Goal: Task Accomplishment & Management: Manage account settings

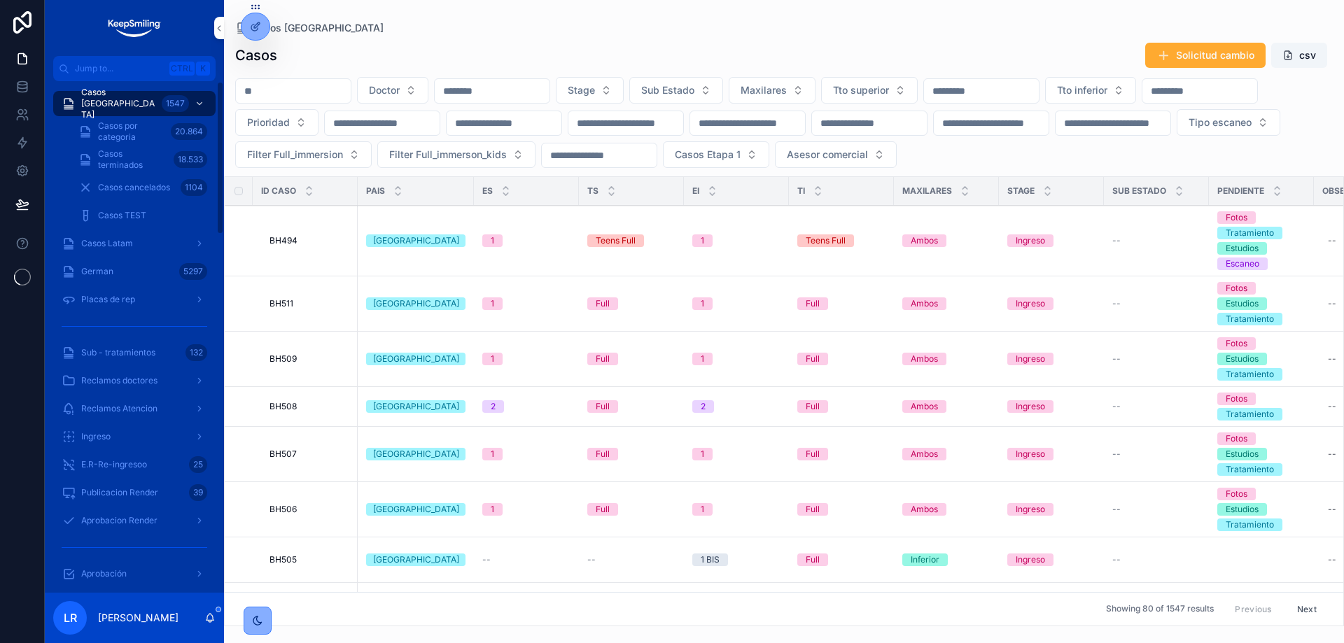
click at [123, 70] on span "Jump to..." at bounding box center [119, 68] width 89 height 11
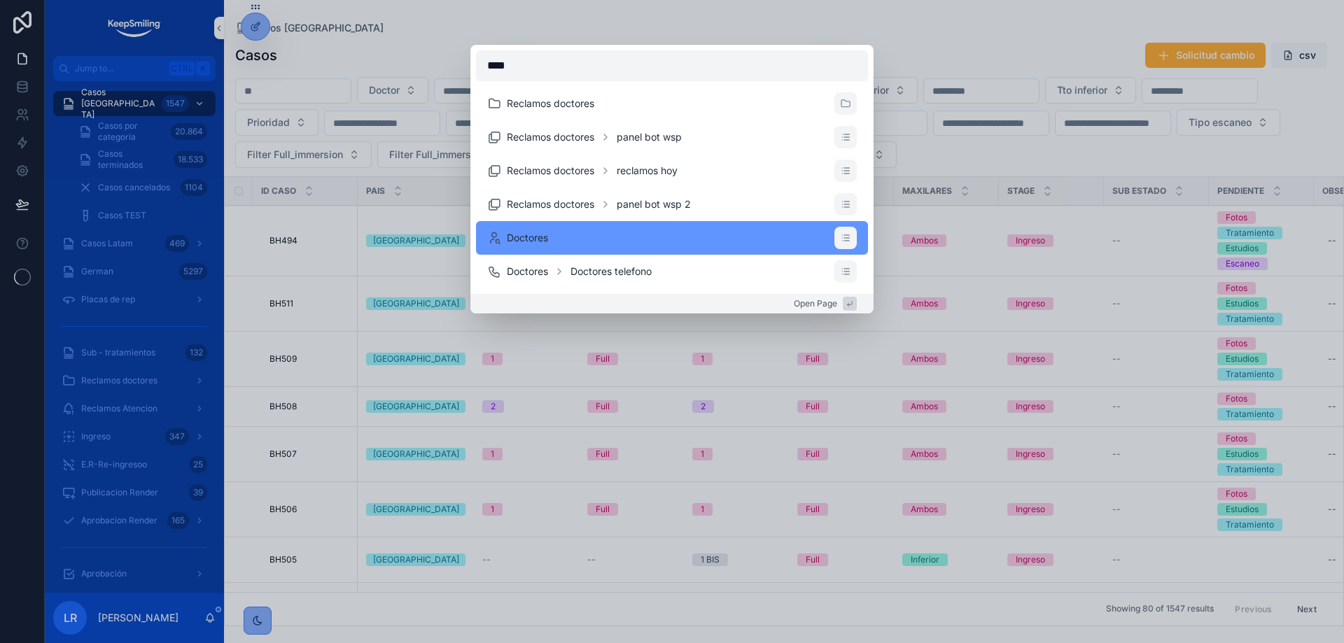
type input "****"
click at [607, 239] on li "Doctores" at bounding box center [672, 238] width 392 height 34
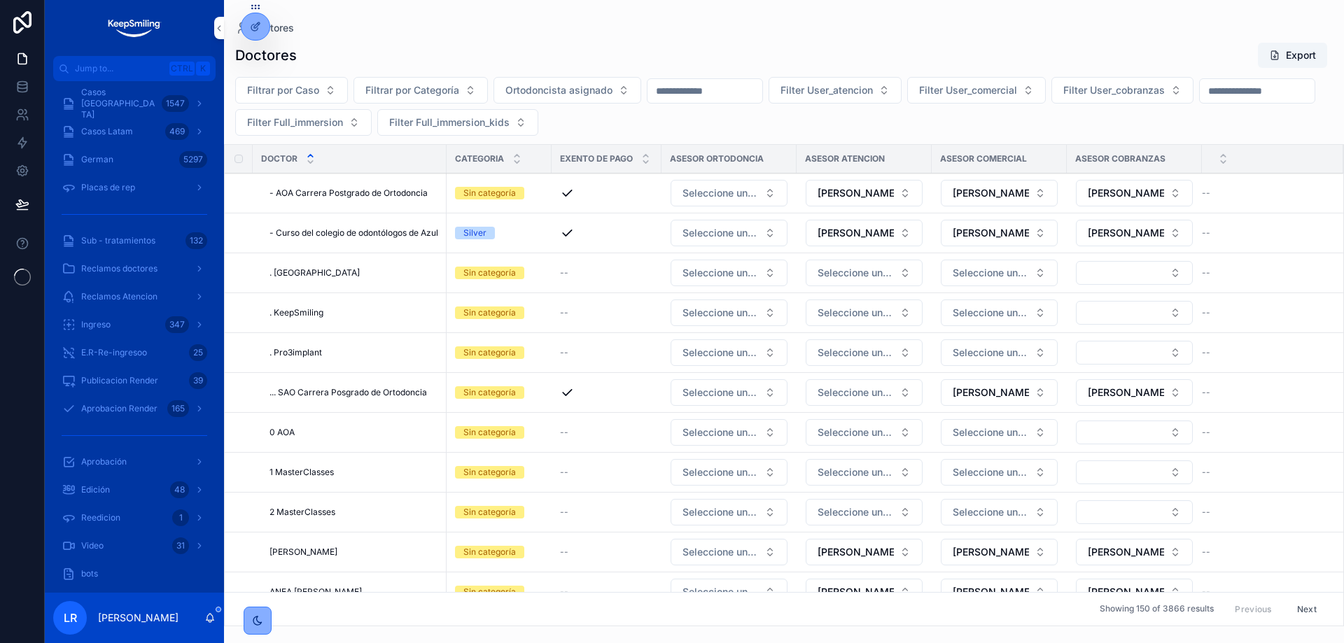
click at [538, 130] on button "Filter Full_immersion_kids" at bounding box center [457, 122] width 161 height 27
click at [621, 105] on div "Filtrar por Caso Filtrar por Categoría Ortodoncista asignado Filter User_atenci…" at bounding box center [784, 106] width 1120 height 59
click at [510, 124] on span "Filter Full_immersion_kids" at bounding box center [449, 123] width 120 height 14
click at [586, 222] on div "Yes" at bounding box center [616, 224] width 195 height 22
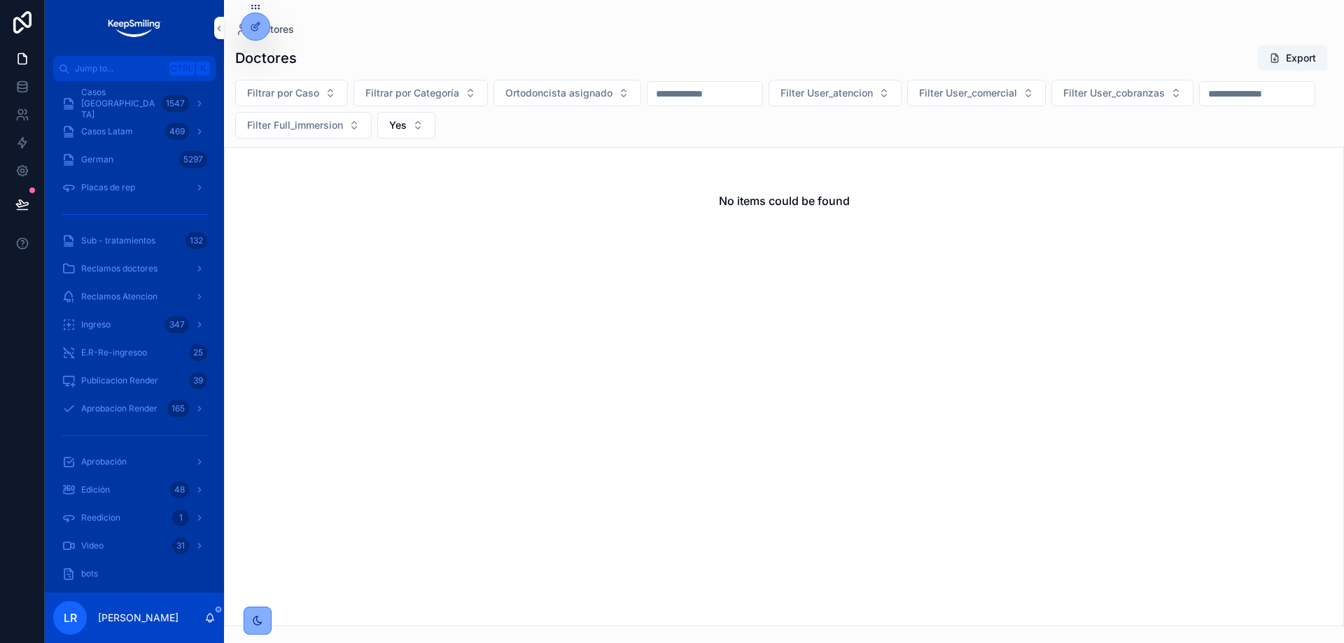
click at [407, 123] on span "Yes" at bounding box center [398, 125] width 18 height 14
click at [531, 200] on div "No" at bounding box center [564, 204] width 195 height 22
click at [578, 110] on div "Filtrar por Caso Filtrar por Categoría Ortodoncista asignado Filter User_atenci…" at bounding box center [784, 109] width 1120 height 59
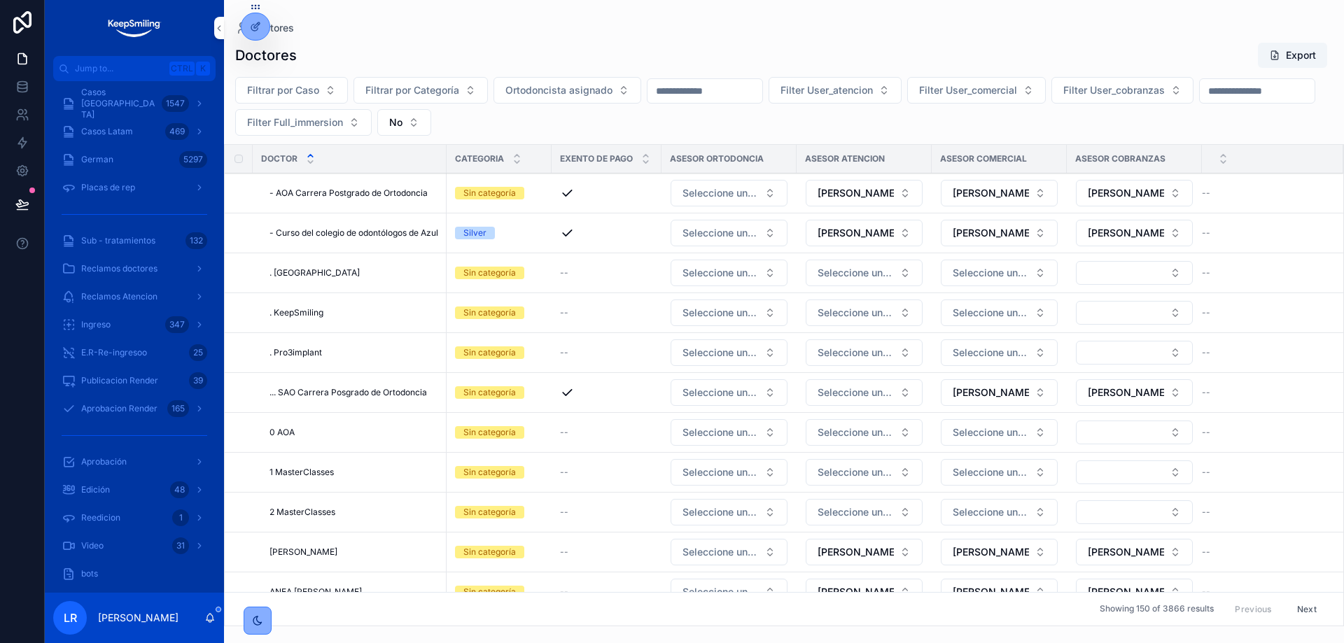
click at [431, 127] on button "No" at bounding box center [404, 122] width 54 height 27
click at [538, 181] on div "----" at bounding box center [562, 179] width 195 height 22
click at [343, 120] on span "Filter Full_immersion" at bounding box center [295, 123] width 96 height 14
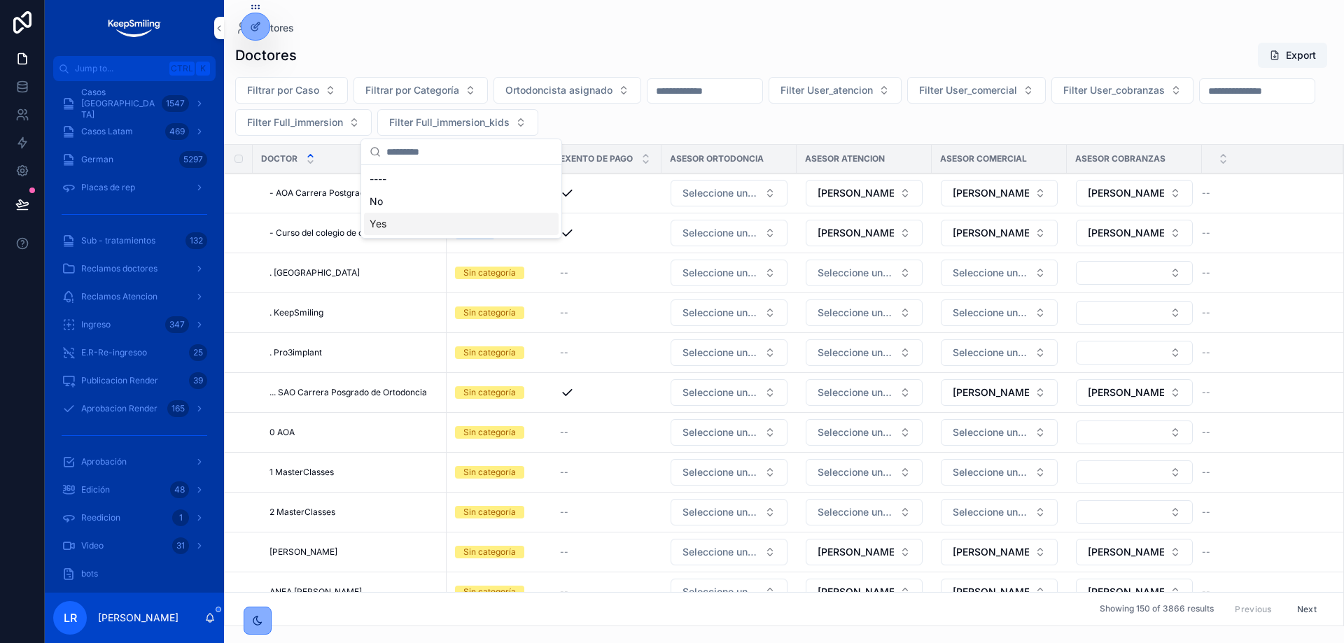
click at [396, 230] on div "Yes" at bounding box center [461, 224] width 195 height 22
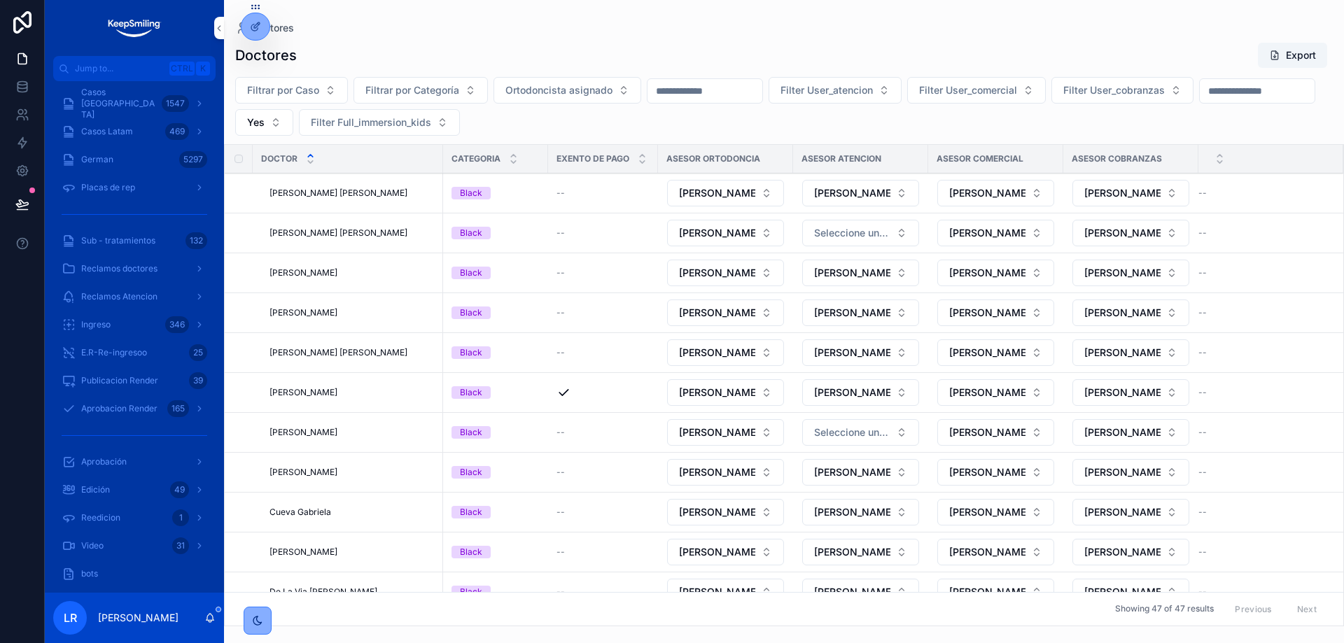
click at [576, 183] on td "--" at bounding box center [603, 194] width 110 height 40
click at [566, 195] on div "--" at bounding box center [603, 193] width 93 height 11
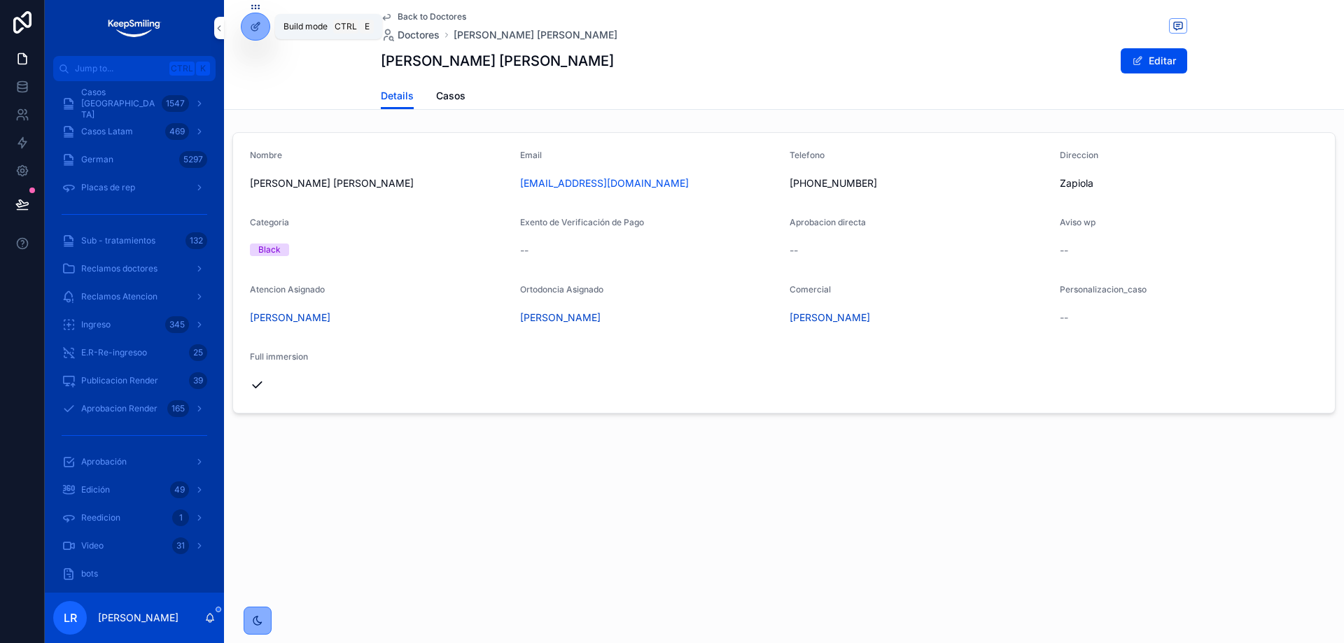
click at [253, 24] on icon at bounding box center [255, 26] width 11 height 11
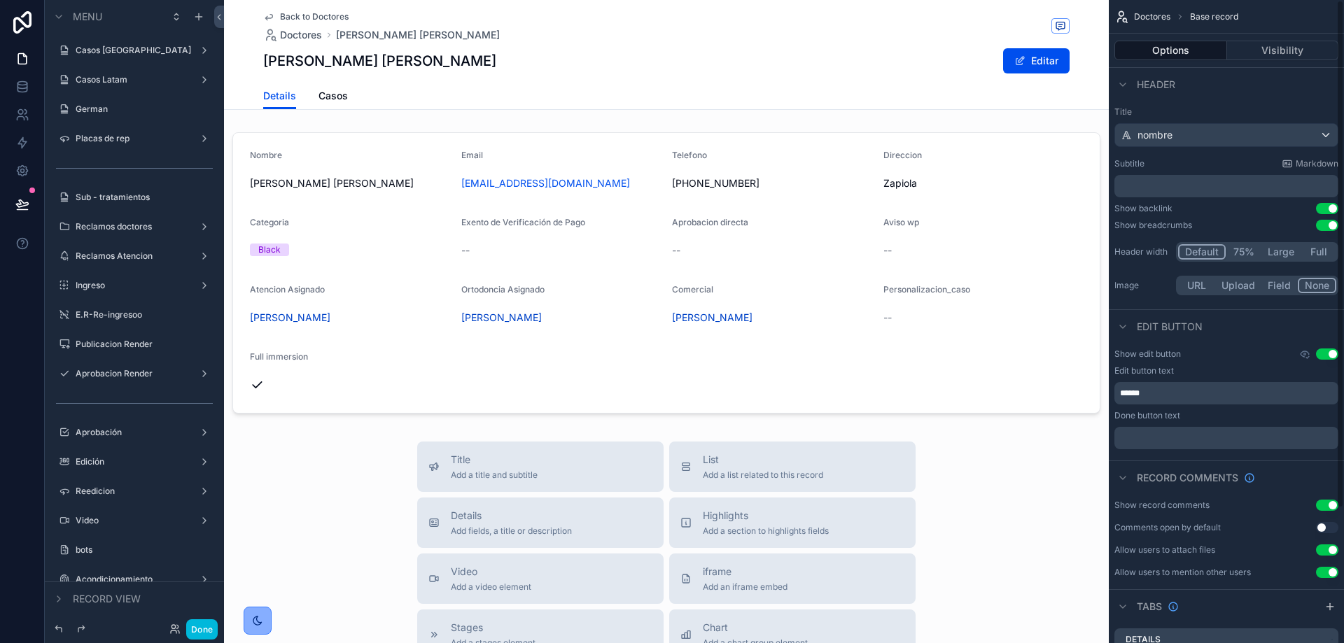
click at [753, 181] on div "scrollable content" at bounding box center [666, 273] width 885 height 293
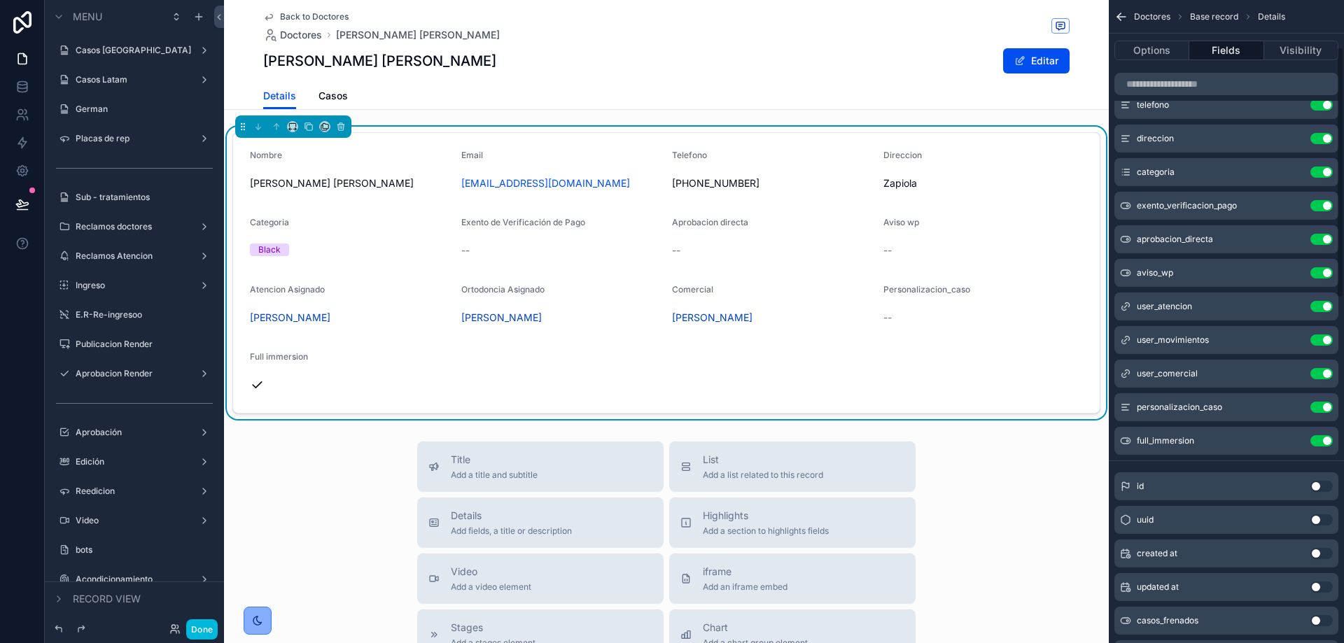
scroll to position [210, 0]
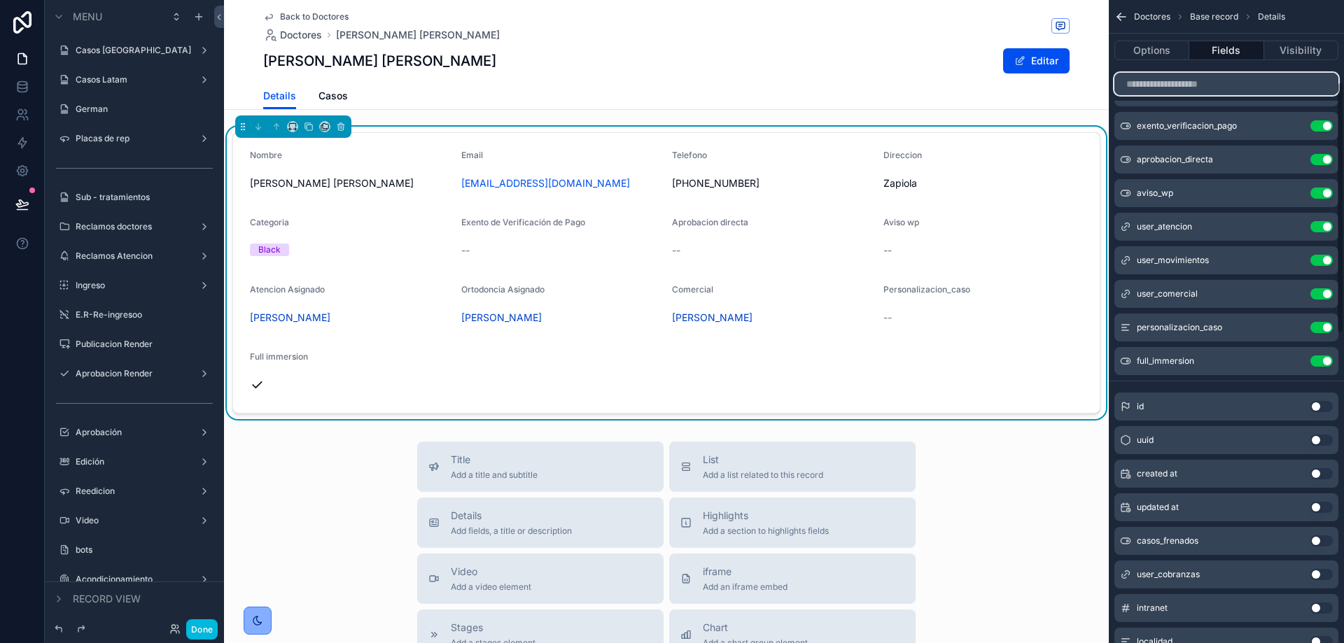
click at [1185, 86] on input "scrollable content" at bounding box center [1227, 84] width 224 height 22
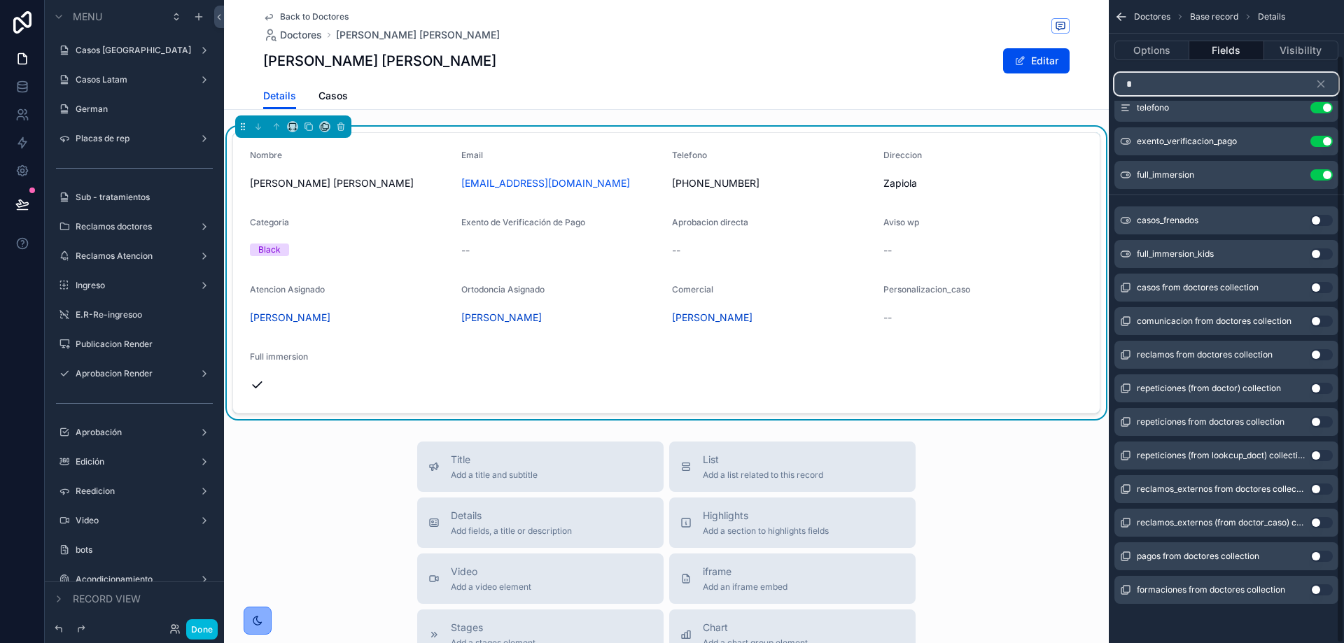
scroll to position [0, 0]
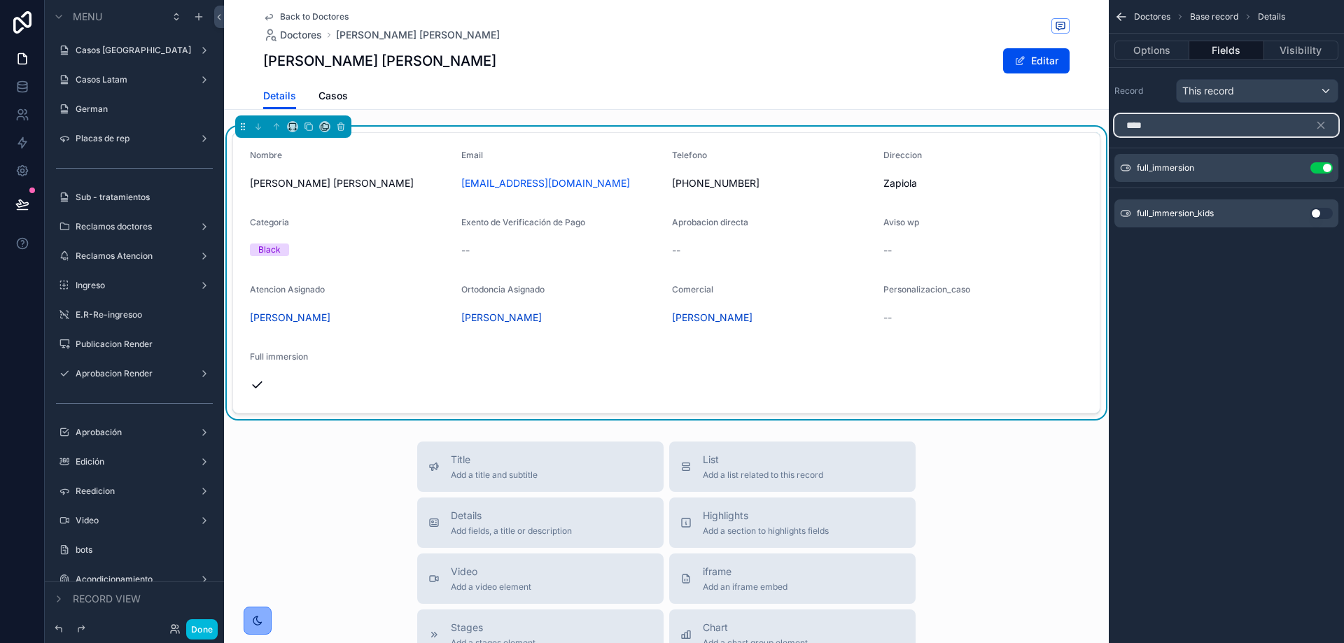
type input "****"
click at [1327, 216] on button "Use setting" at bounding box center [1322, 213] width 22 height 11
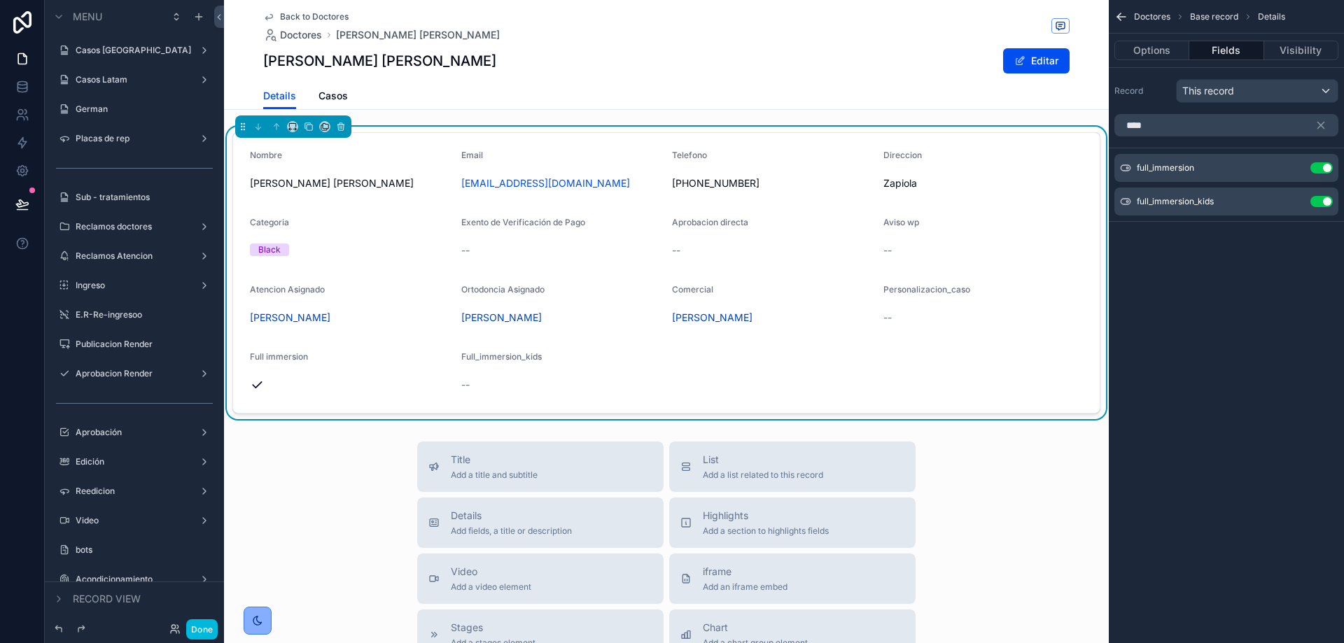
click at [0, 0] on icon "scrollable content" at bounding box center [0, 0] width 0 height 0
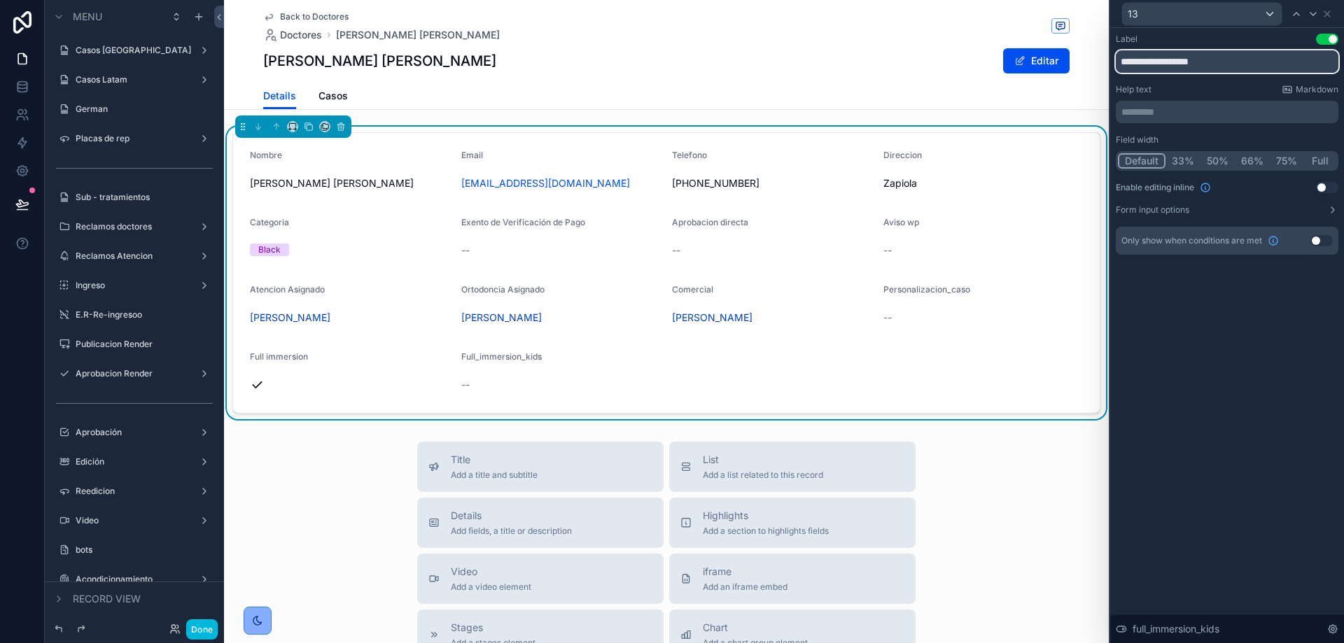
click at [1139, 62] on input "**********" at bounding box center [1227, 61] width 223 height 22
type input "**********"
click at [1167, 355] on div "**********" at bounding box center [1227, 335] width 234 height 615
click at [1326, 10] on icon at bounding box center [1327, 13] width 11 height 11
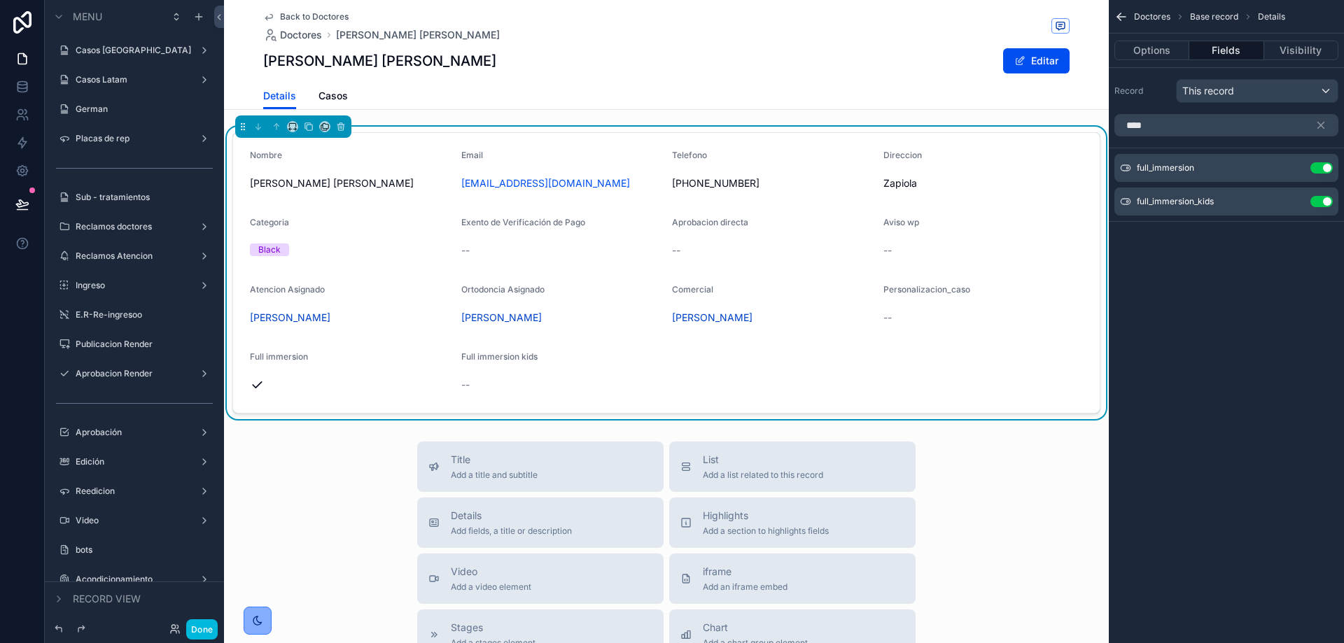
click at [206, 629] on button "Done" at bounding box center [202, 630] width 32 height 20
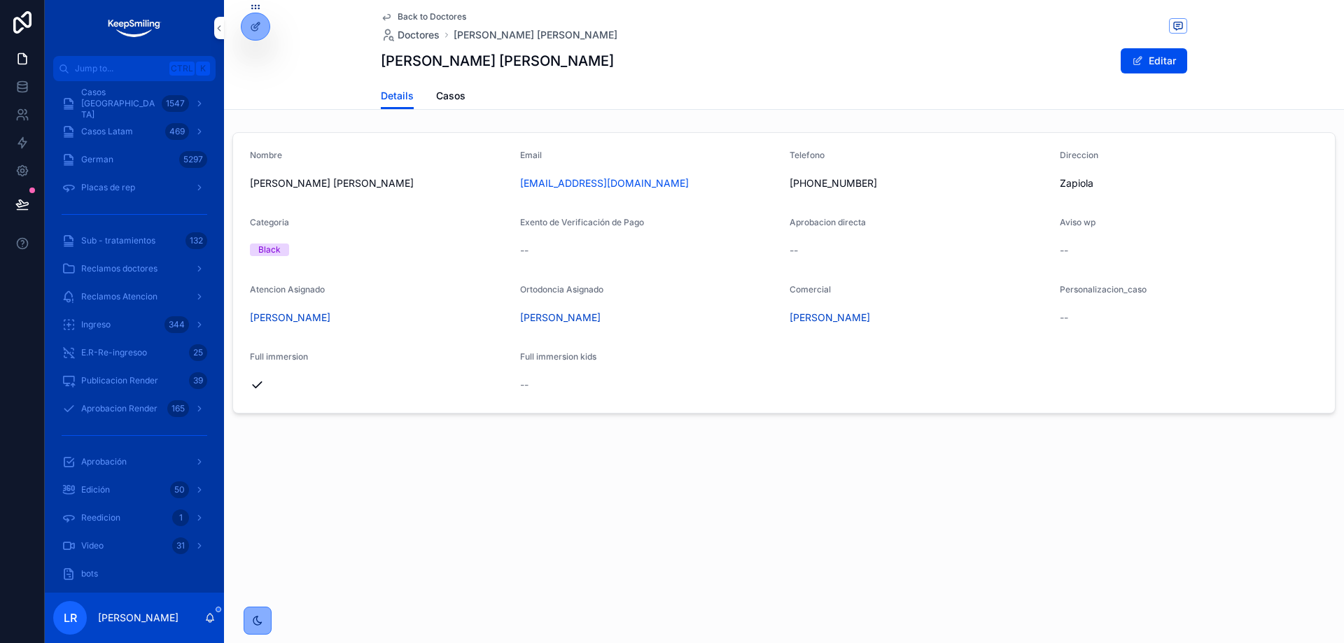
click at [1085, 440] on div "Back to Doctores Doctores [PERSON_NAME] [PERSON_NAME] [PERSON_NAME] Editar Deta…" at bounding box center [784, 254] width 1120 height 509
click at [462, 95] on span "Casos" at bounding box center [450, 96] width 29 height 14
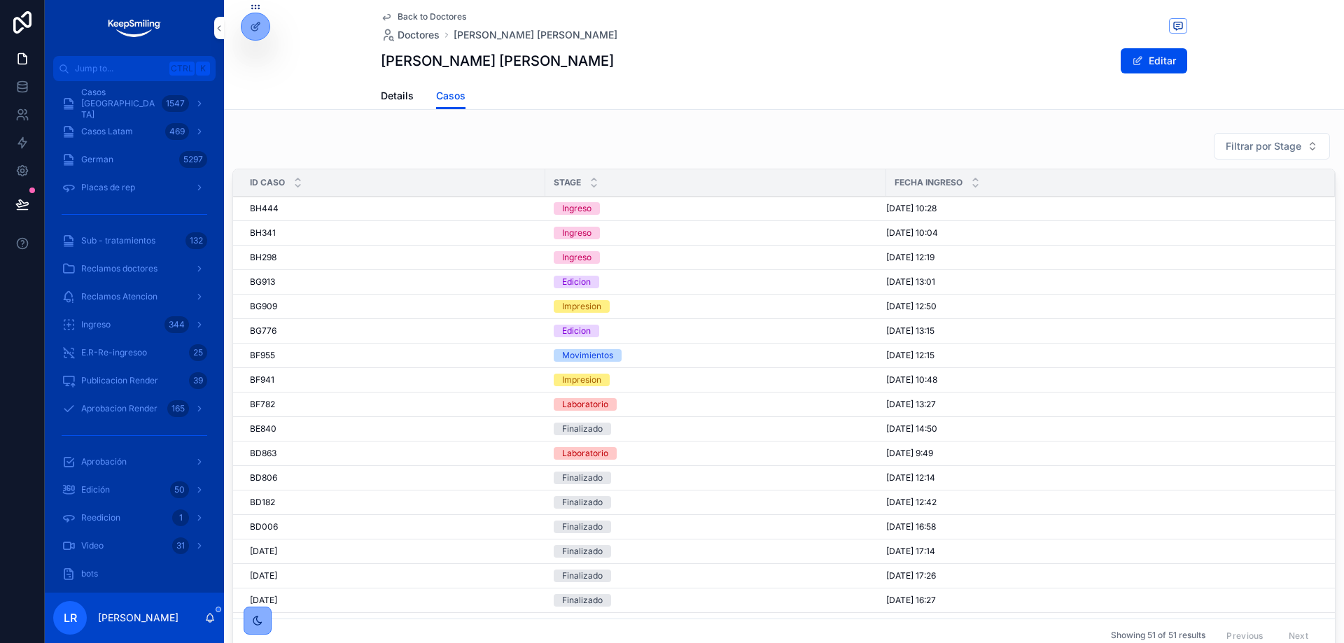
click at [382, 92] on span "Details" at bounding box center [397, 96] width 33 height 14
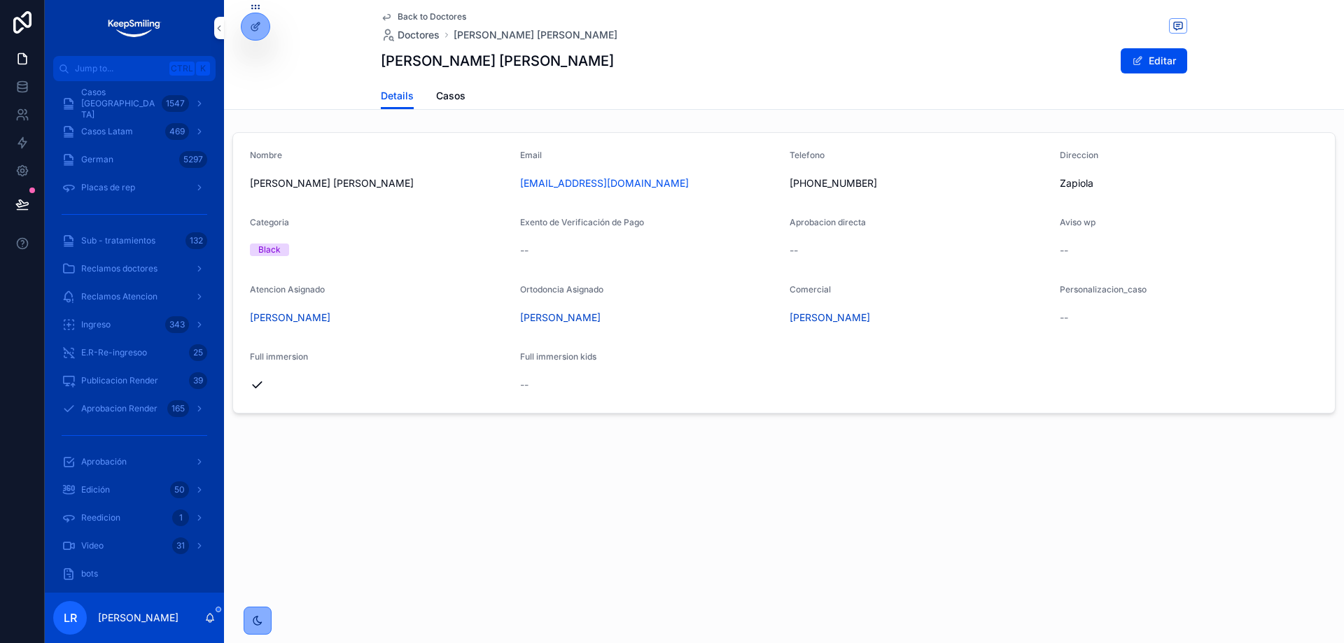
click at [419, 24] on div "Back to Doctores Doctores [PERSON_NAME] [PERSON_NAME]" at bounding box center [499, 26] width 237 height 31
click at [408, 15] on span "Back to Doctores" at bounding box center [432, 16] width 69 height 11
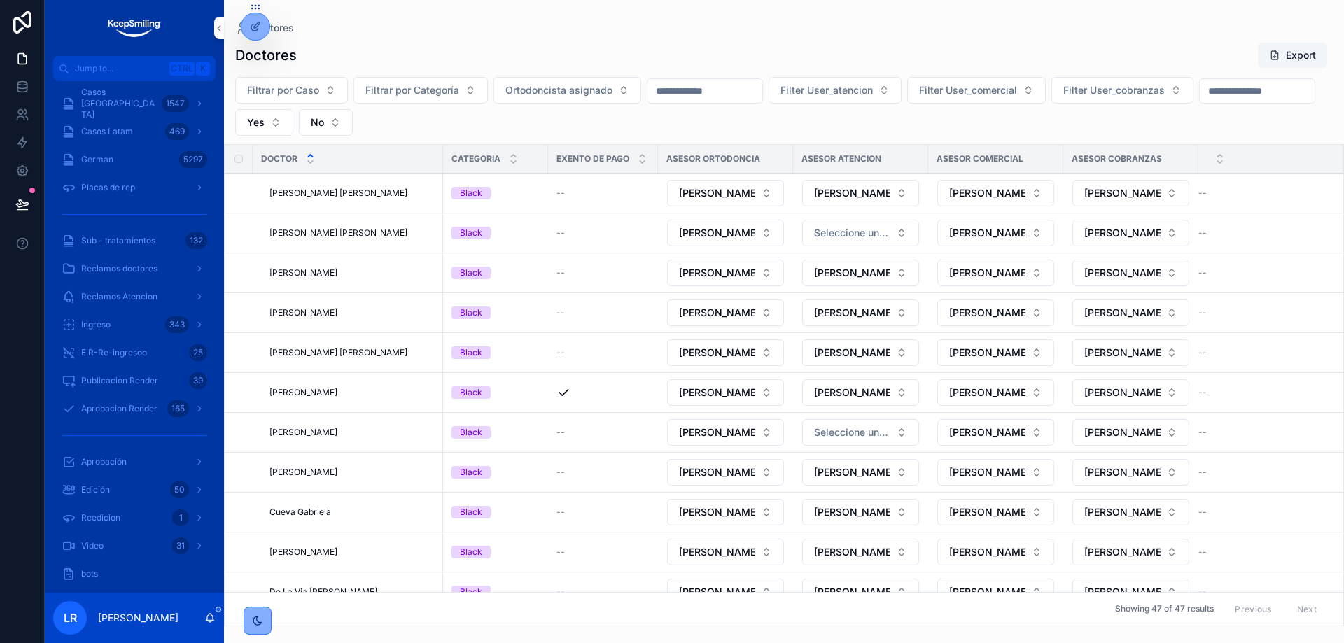
click at [353, 111] on button "No" at bounding box center [326, 122] width 54 height 27
click at [401, 180] on div "----" at bounding box center [483, 179] width 195 height 22
click at [697, 131] on div "Filtrar por Caso Filtrar por Categoría Ortodoncista asignado Filter User_atenci…" at bounding box center [784, 106] width 1120 height 59
